Goal: Information Seeking & Learning: Learn about a topic

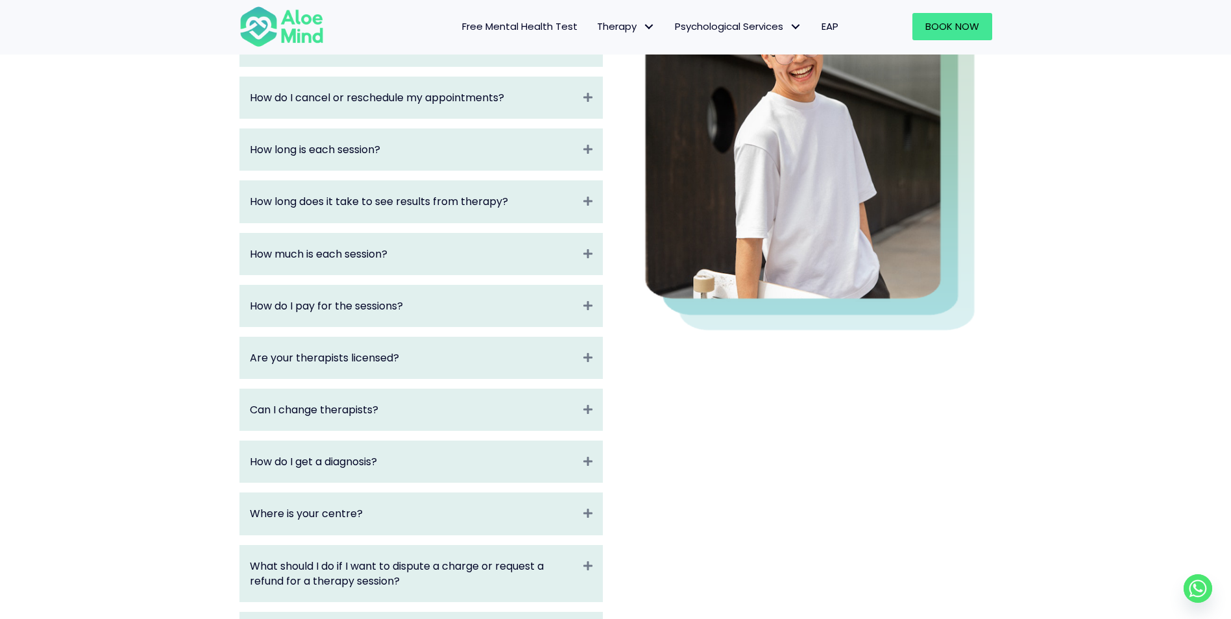
scroll to position [260, 0]
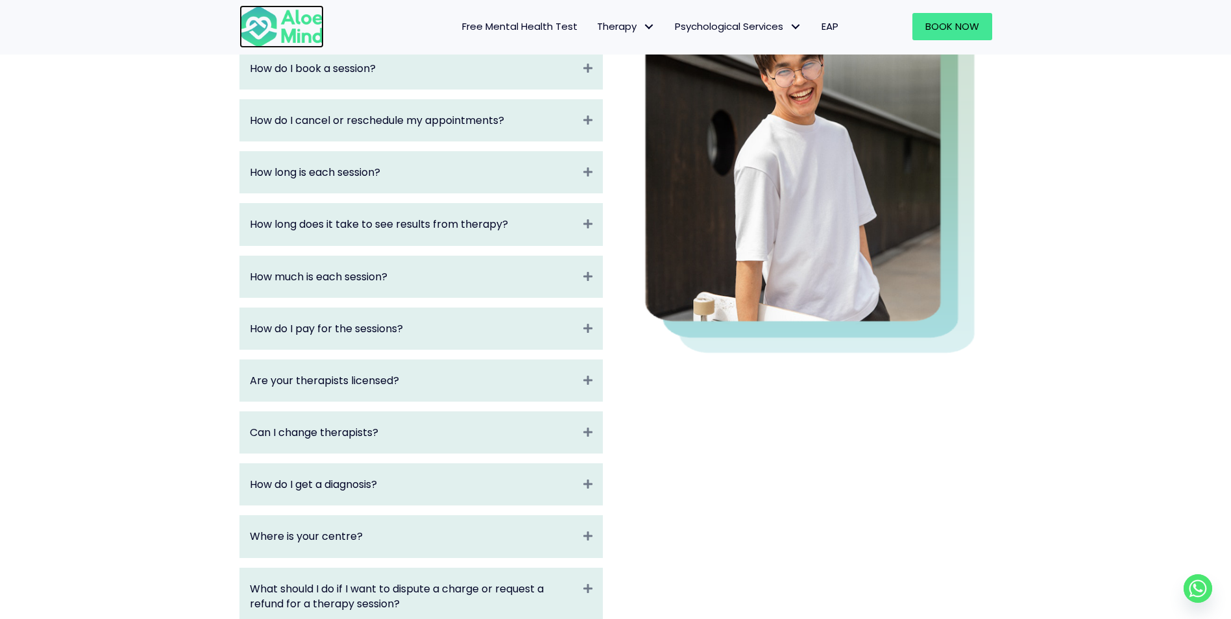
click at [298, 27] on img at bounding box center [281, 26] width 84 height 43
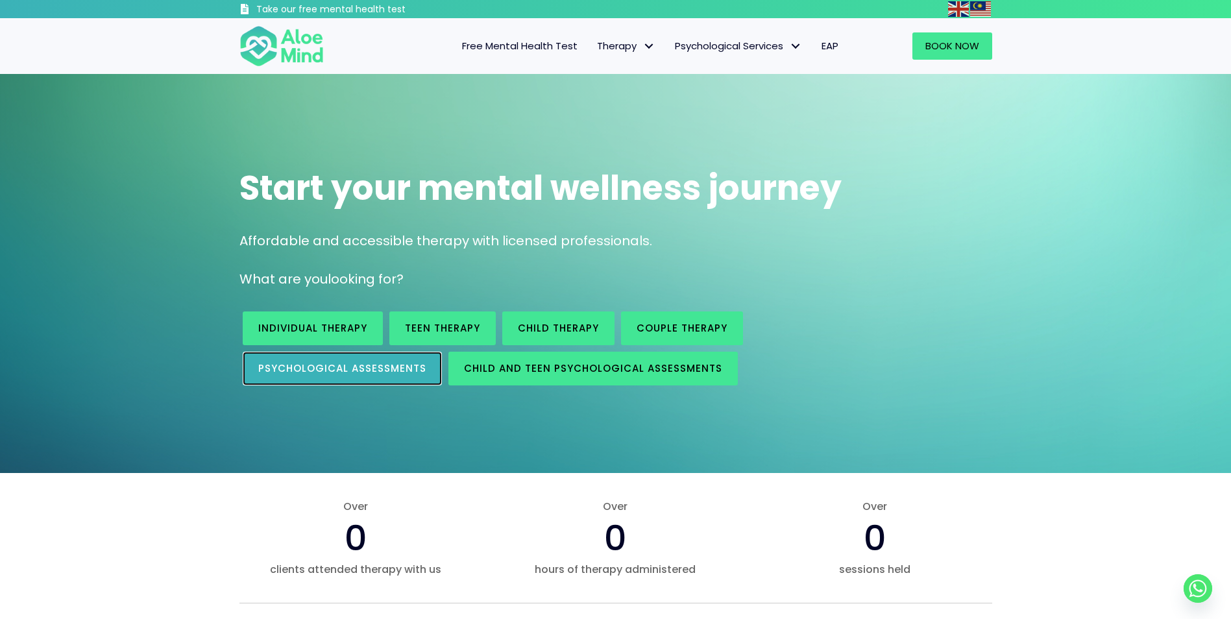
click at [390, 371] on span "Psychological assessments" at bounding box center [342, 368] width 168 height 14
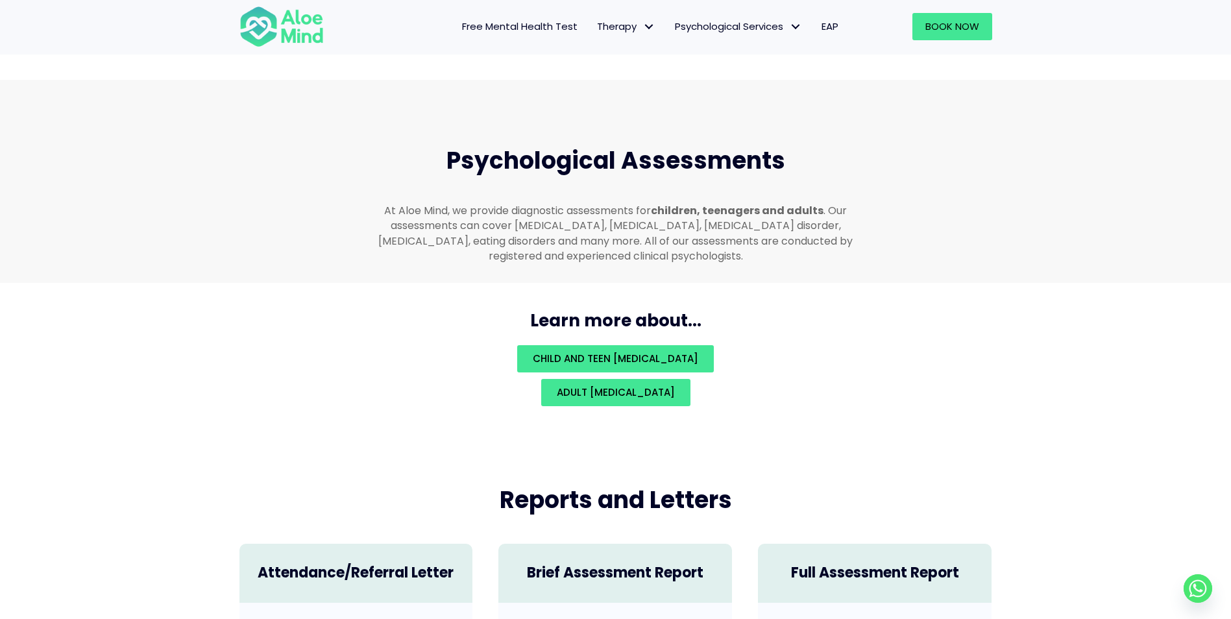
scroll to position [2756, 0]
